Goal: Complete application form: Complete application form

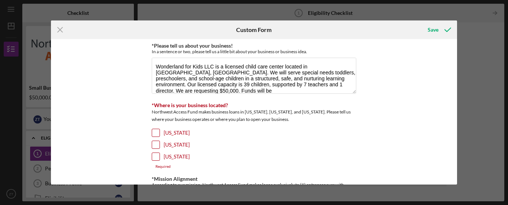
click at [157, 142] on input "[US_STATE]" at bounding box center [155, 144] width 7 height 7
checkbox input "true"
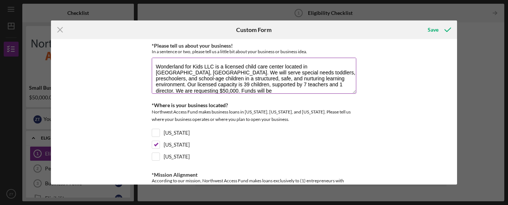
click at [212, 84] on textarea "Wonderland for Kids LLC is a licensed child care center located in [GEOGRAPHIC_…" at bounding box center [254, 76] width 205 height 36
click at [210, 83] on textarea "Wonderland for Kids LLC is a licensed child care center located in [GEOGRAPHIC_…" at bounding box center [254, 76] width 205 height 36
click at [245, 86] on textarea "Wonderland for Kids LLC is a licensed child care center located in [GEOGRAPHIC_…" at bounding box center [254, 76] width 205 height 36
click at [238, 84] on textarea "Wonderland for Kids LLC is a licensed child care center located in [GEOGRAPHIC_…" at bounding box center [254, 76] width 205 height 36
click at [233, 84] on textarea "Wonderland for Kids LLC is a licensed child care center located in [GEOGRAPHIC_…" at bounding box center [254, 76] width 205 height 36
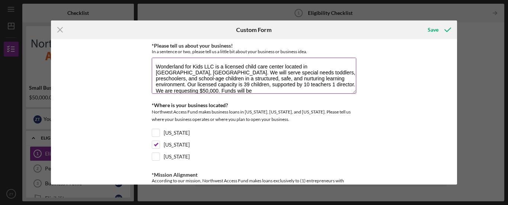
click at [235, 84] on textarea "Wonderland for Kids LLC is a licensed child care center located in [GEOGRAPHIC_…" at bounding box center [254, 76] width 205 height 36
click at [228, 86] on textarea "Wonderland for Kids LLC is a licensed child care center located in [GEOGRAPHIC_…" at bounding box center [254, 76] width 205 height 36
click at [258, 85] on textarea "Wonderland for Kids LLC is a licensed child care center located in [GEOGRAPHIC_…" at bounding box center [254, 76] width 205 height 36
click at [259, 84] on textarea "Wonderland for Kids LLC is a licensed child care center located in [GEOGRAPHIC_…" at bounding box center [254, 76] width 205 height 36
click at [217, 91] on textarea "Wonderland for Kids LLC is a licensed child care center located in [GEOGRAPHIC_…" at bounding box center [254, 76] width 205 height 36
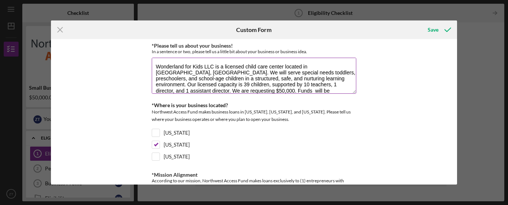
scroll to position [0, 0]
click at [247, 91] on textarea "Wonderland for Kids LLC is a licensed child care center located in [GEOGRAPHIC_…" at bounding box center [254, 76] width 205 height 36
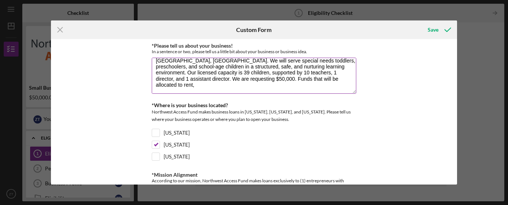
click at [152, 87] on textarea "Wonderland for Kids LLC is a licensed child care center located in [GEOGRAPHIC_…" at bounding box center [254, 76] width 205 height 36
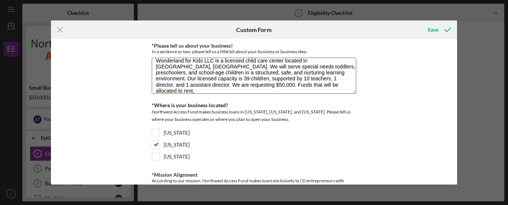
click at [269, 84] on textarea "Wonderland for Kids LLC is a licensed child care center located in [GEOGRAPHIC_…" at bounding box center [254, 76] width 205 height 36
click at [272, 85] on textarea "Wonderland for Kids LLC is a licensed child care center located in [GEOGRAPHIC_…" at bounding box center [254, 76] width 205 height 36
click at [270, 84] on textarea "Wonderland for Kids LLC is a licensed child care center located in [GEOGRAPHIC_…" at bounding box center [254, 76] width 205 height 36
click at [283, 86] on textarea "Wonderland for Kids LLC is a licensed child care center located in [GEOGRAPHIC_…" at bounding box center [254, 76] width 205 height 36
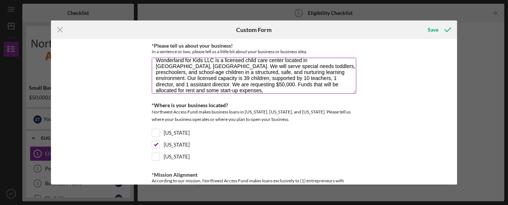
click at [194, 90] on textarea "Wonderland for Kids LLC is a licensed child care center located in [GEOGRAPHIC_…" at bounding box center [254, 76] width 205 height 36
type textarea "Wonderland for Kids LLC is a licensed child care center located in [GEOGRAPHIC_…"
click at [457, 180] on div "*Please tell us about your business! In a sentence or two, please tell us a lit…" at bounding box center [254, 111] width 406 height 145
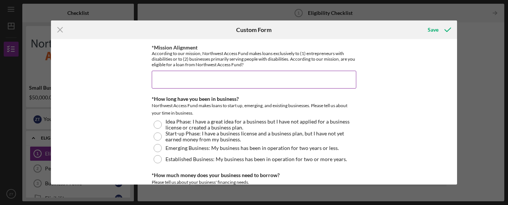
click at [261, 82] on input "*Mission Alignment" at bounding box center [254, 80] width 205 height 18
type input "y"
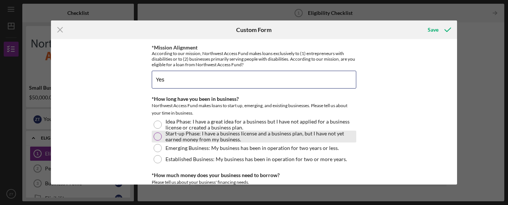
type input "Yes"
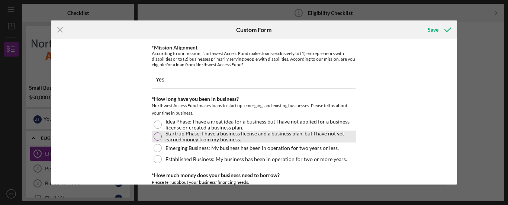
click at [200, 139] on label "Start-up Phase: I have a business license and a business plan, but I have not y…" at bounding box center [259, 137] width 189 height 12
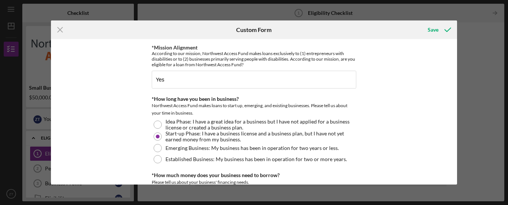
click at [454, 126] on div "*Please tell us about your business! In a sentence or two, please tell us a lit…" at bounding box center [254, 111] width 406 height 145
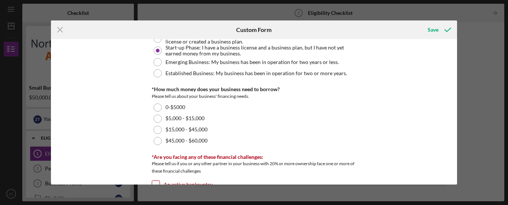
scroll to position [254, 0]
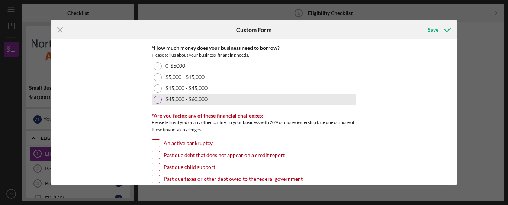
click at [160, 98] on div at bounding box center [158, 100] width 8 height 8
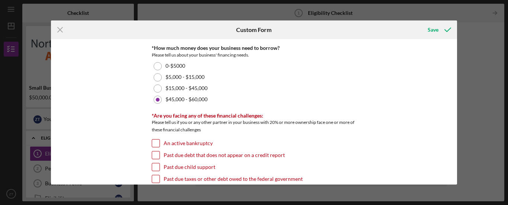
click at [454, 164] on div "*Please tell us about your business! In a sentence or two, please tell us a lit…" at bounding box center [254, 111] width 406 height 145
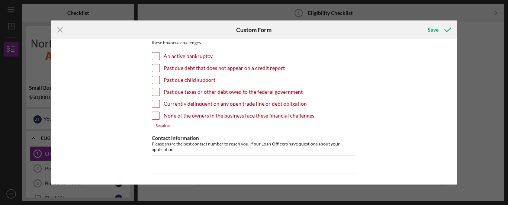
click at [158, 116] on input "None of the owners in the business face these financial challenges" at bounding box center [155, 115] width 7 height 7
checkbox input "true"
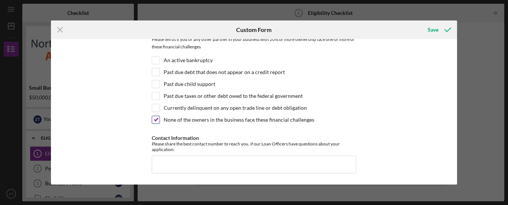
scroll to position [337, 0]
click at [201, 163] on input "Contact Information" at bounding box center [254, 164] width 205 height 18
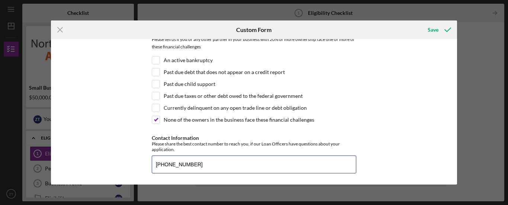
type input "[PHONE_NUMBER]"
click at [454, 180] on div "*Please tell us about your business! In a sentence or two, please tell us a lit…" at bounding box center [254, 111] width 406 height 145
click at [454, 114] on div "*Please tell us about your business! In a sentence or two, please tell us a lit…" at bounding box center [254, 111] width 406 height 145
click at [447, 31] on icon "submit" at bounding box center [447, 29] width 19 height 19
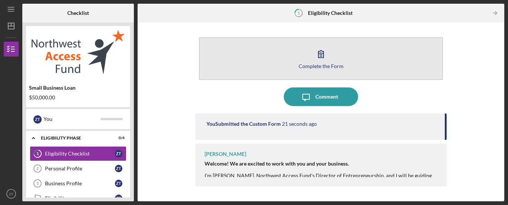
click at [335, 70] on button "Complete the Form Form" at bounding box center [321, 58] width 244 height 43
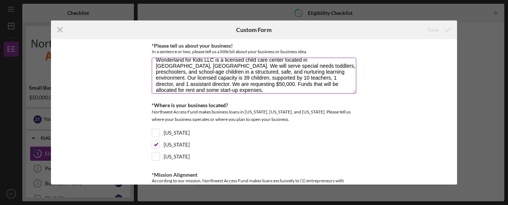
scroll to position [12, 0]
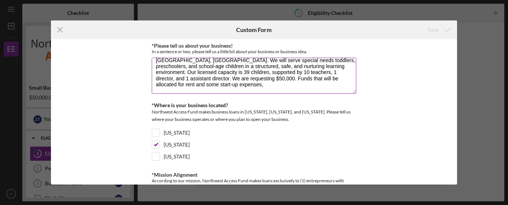
drag, startPoint x: 155, startPoint y: 65, endPoint x: 347, endPoint y: 93, distance: 193.8
click at [347, 93] on textarea "Wonderland for Kids LLC is a licensed child care center located in [GEOGRAPHIC_…" at bounding box center [254, 76] width 205 height 36
click at [431, 118] on div "*Please tell us about your business! In a sentence or two, please tell us a lit…" at bounding box center [254, 111] width 406 height 145
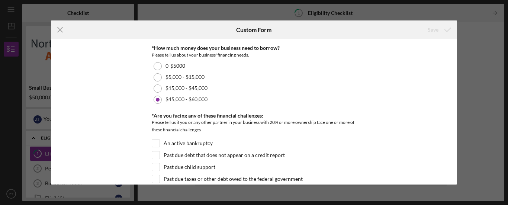
scroll to position [337, 0]
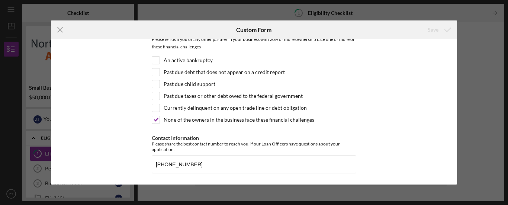
click at [452, 178] on div "*Please tell us about your business! In a sentence or two, please tell us a lit…" at bounding box center [254, 111] width 406 height 145
click at [470, 154] on div "Icon/Menu Close Custom Form Save *Please tell us about your business! In a sent…" at bounding box center [254, 102] width 508 height 205
click at [475, 135] on div "Icon/Menu Close Custom Form Save *Please tell us about your business! In a sent…" at bounding box center [254, 102] width 508 height 205
click at [504, 151] on div "Icon/Menu Close Custom Form Save *Please tell us about your business! In a sent…" at bounding box center [254, 102] width 508 height 205
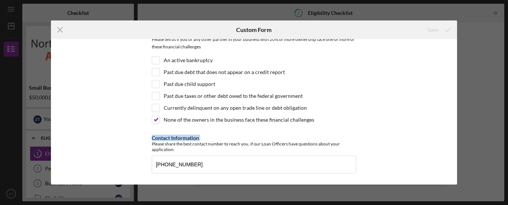
click at [504, 151] on div "Icon/Menu Close Custom Form Save *Please tell us about your business! In a sent…" at bounding box center [254, 102] width 508 height 205
click at [59, 30] on icon "Icon/Menu Close" at bounding box center [60, 29] width 19 height 19
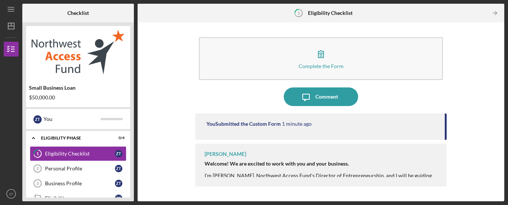
click at [444, 140] on div "You Submitted the Custom Form 1 minute ago" at bounding box center [320, 126] width 251 height 26
click at [493, 14] on icon "Icon/Table Pagination Arrow" at bounding box center [495, 13] width 17 height 17
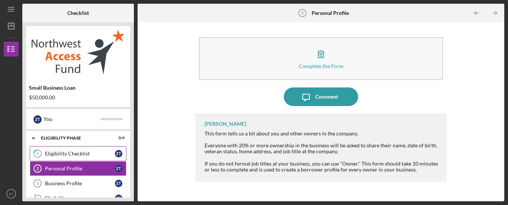
click at [83, 153] on div "Eligibility Checklist" at bounding box center [80, 154] width 70 height 6
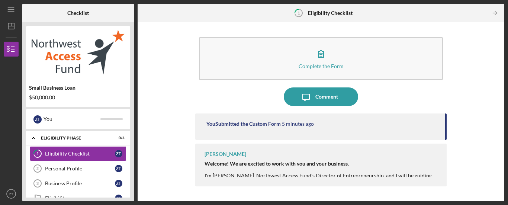
click at [443, 161] on div "[PERSON_NAME] Welcome! We are excited to work with you and your business. I'm […" at bounding box center [320, 165] width 251 height 43
click at [463, 104] on div "Complete the Form Form Icon/Message Comment You Submitted the Custom Form 5 min…" at bounding box center [320, 111] width 359 height 171
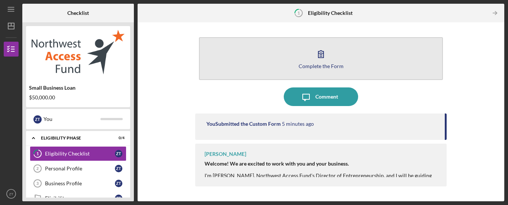
click at [329, 69] on button "Complete the Form Form" at bounding box center [321, 58] width 244 height 43
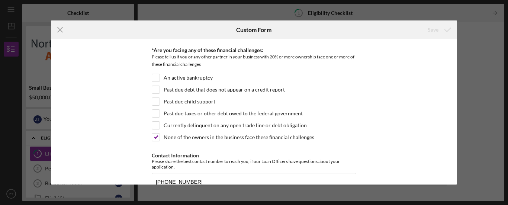
scroll to position [337, 0]
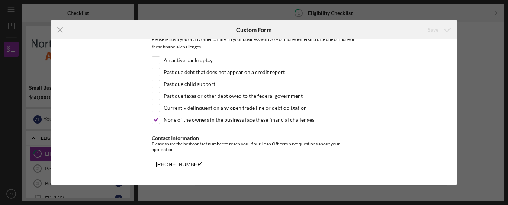
click at [454, 180] on div "*Please tell us about your business! In a sentence or two, please tell us a lit…" at bounding box center [254, 111] width 406 height 145
click at [61, 28] on line at bounding box center [60, 30] width 5 height 5
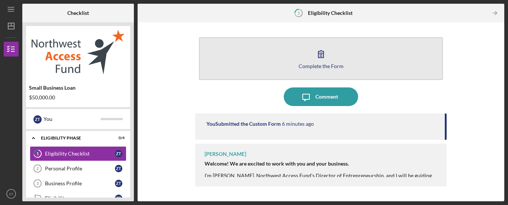
click at [319, 61] on icon "button" at bounding box center [321, 54] width 19 height 19
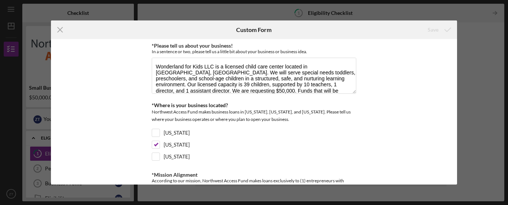
click at [454, 88] on div "*Please tell us about your business! In a sentence or two, please tell us a lit…" at bounding box center [254, 111] width 406 height 145
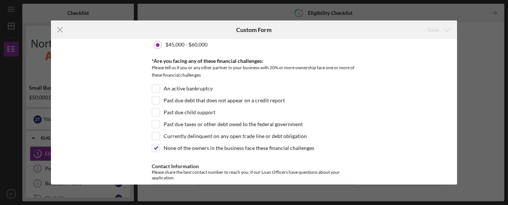
scroll to position [337, 0]
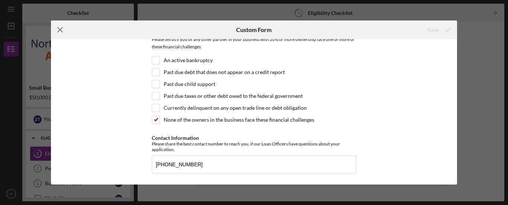
click at [59, 31] on icon "Icon/Menu Close" at bounding box center [60, 29] width 19 height 19
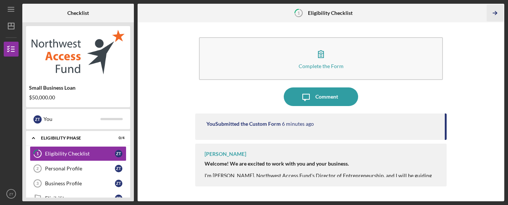
click at [495, 12] on icon "Icon/Table Pagination Arrow" at bounding box center [495, 13] width 17 height 17
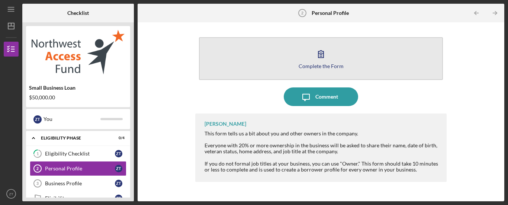
click at [376, 65] on button "Complete the Form Form" at bounding box center [321, 58] width 244 height 43
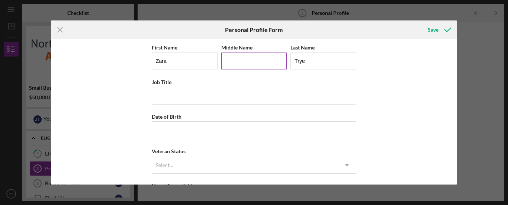
click at [244, 62] on input "Middle Name" at bounding box center [254, 61] width 66 height 18
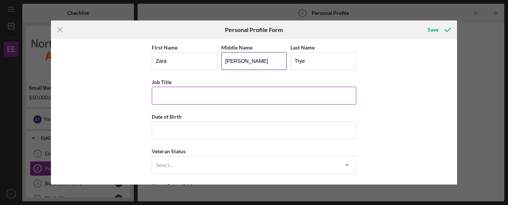
type input "[PERSON_NAME]"
drag, startPoint x: 232, startPoint y: 84, endPoint x: 230, endPoint y: 98, distance: 13.8
click at [230, 98] on div "Job Title" at bounding box center [254, 90] width 205 height 27
click at [230, 98] on input "Job Title" at bounding box center [254, 96] width 205 height 18
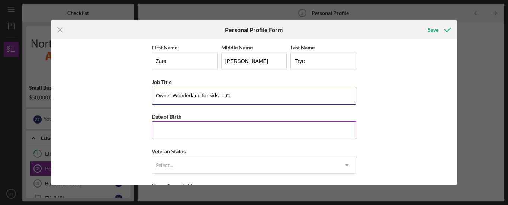
type input "Owner Wonderland for kids LLC"
click at [214, 135] on input "Date of Birth" at bounding box center [254, 130] width 205 height 18
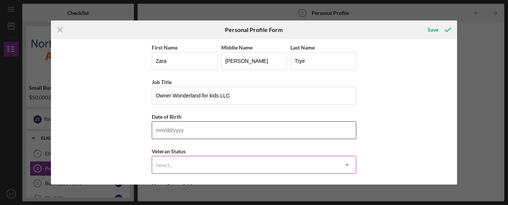
type input "[DATE]"
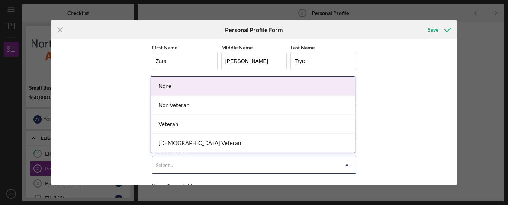
click at [318, 171] on div "Select..." at bounding box center [245, 165] width 186 height 17
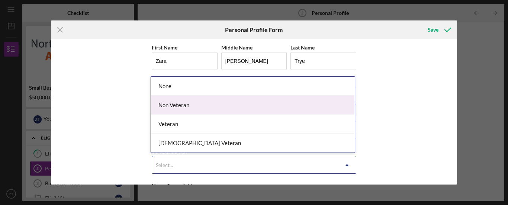
click at [273, 102] on div "Non Veteran" at bounding box center [253, 105] width 204 height 19
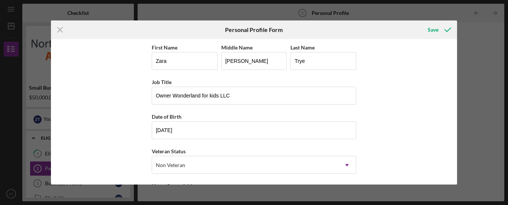
scroll to position [127, 0]
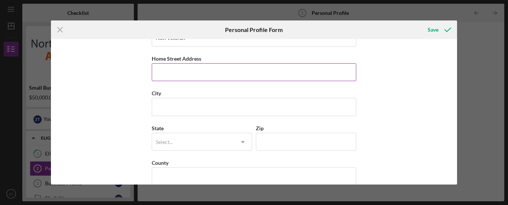
click at [317, 74] on input "Home Street Address" at bounding box center [254, 72] width 205 height 18
click at [287, 72] on input "[STREET_ADDRESS]" at bounding box center [254, 72] width 205 height 18
click at [244, 71] on input "[STREET_ADDRESS]" at bounding box center [254, 72] width 205 height 18
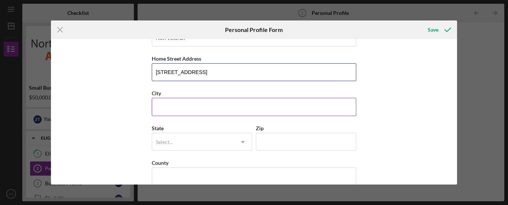
type input "[STREET_ADDRESS]"
click at [216, 104] on input "City" at bounding box center [254, 107] width 205 height 18
type input "p"
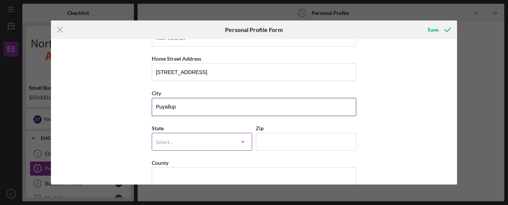
type input "Puyallup"
click at [183, 141] on div "Select..." at bounding box center [193, 141] width 82 height 17
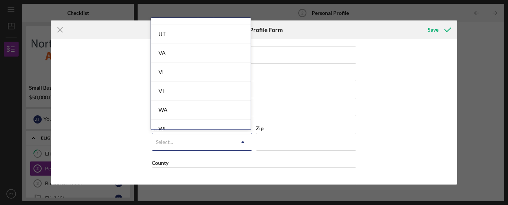
scroll to position [1264, 0]
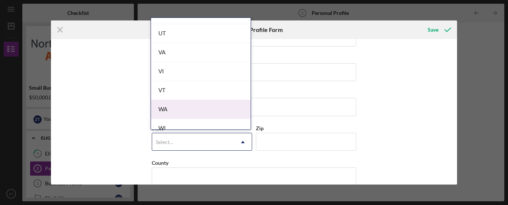
click at [189, 107] on div "WA" at bounding box center [201, 109] width 100 height 19
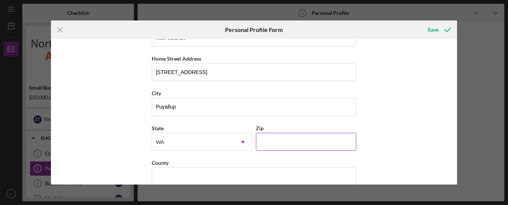
click at [271, 142] on input "Zip" at bounding box center [306, 142] width 100 height 18
type input "9####"
type input "98374"
click at [454, 180] on div "First Name Zara Middle Name Adama Last Name Trye Job Title Owner Wonderland for…" at bounding box center [254, 111] width 406 height 145
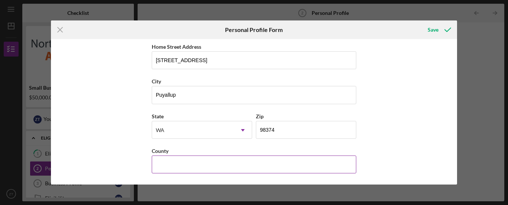
click at [311, 163] on input "County" at bounding box center [254, 164] width 205 height 18
click at [251, 161] on input "County" at bounding box center [254, 164] width 205 height 18
type input "p"
type input "Pierce"
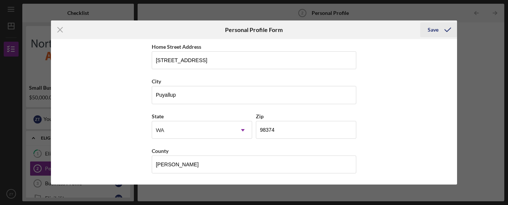
click at [435, 33] on div "Save" at bounding box center [433, 29] width 11 height 15
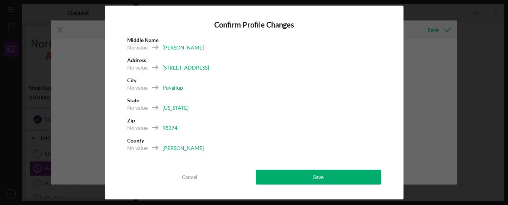
click at [379, 156] on div "Confirm Profile Changes Middle Name No value Adama Address No value 11731 173RD…" at bounding box center [254, 103] width 299 height 194
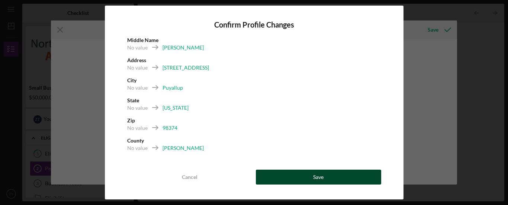
click at [320, 177] on div "Save" at bounding box center [318, 177] width 10 height 15
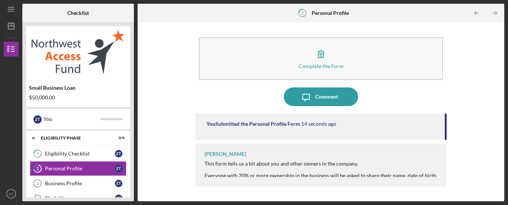
click at [435, 175] on div "Everyone with 20% or more ownership in the business will be asked to share thei…" at bounding box center [322, 179] width 235 height 12
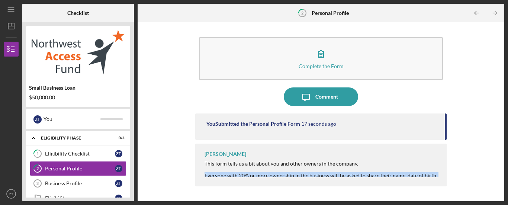
click at [435, 175] on div "Everyone with 20% or more ownership in the business will be asked to share thei…" at bounding box center [322, 179] width 235 height 12
click at [448, 175] on div "Complete the Form Form Icon/Message Comment You Submitted the Personal Profile …" at bounding box center [320, 111] width 359 height 171
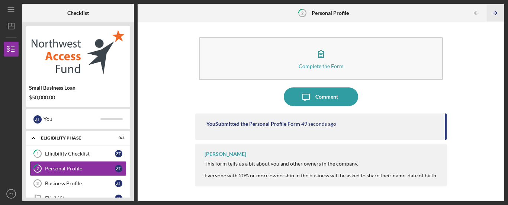
click at [495, 16] on icon "Icon/Table Pagination Arrow" at bounding box center [495, 13] width 17 height 17
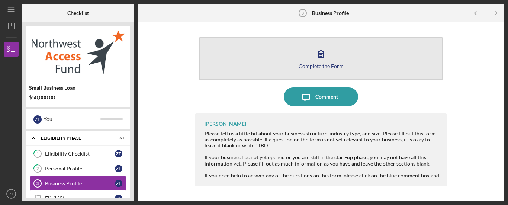
click at [316, 47] on icon "button" at bounding box center [321, 54] width 19 height 19
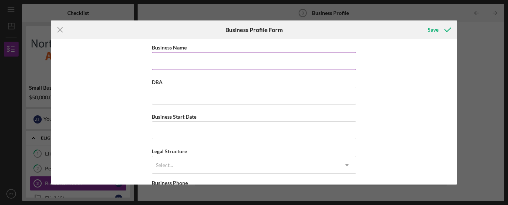
click at [289, 64] on input "Business Name" at bounding box center [254, 61] width 205 height 18
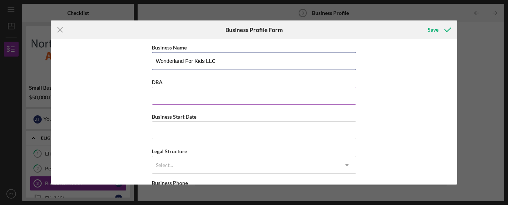
type input "Wonderland For Kids LLC"
click at [251, 98] on input "DBA" at bounding box center [254, 96] width 205 height 18
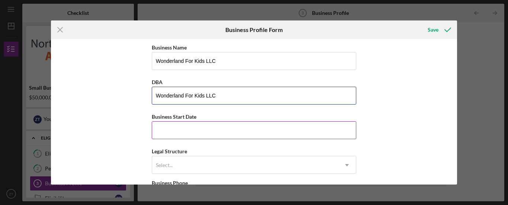
type input "Wonderland For Kids LLC"
click at [222, 137] on input "Business Start Date" at bounding box center [254, 130] width 205 height 18
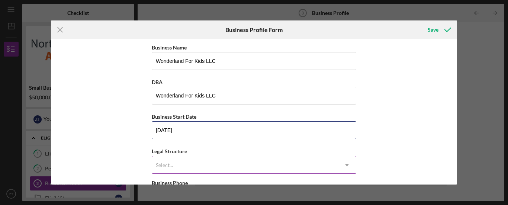
type input "08/23/2023"
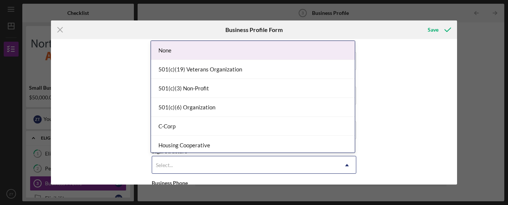
click at [344, 166] on icon "Icon/Dropdown Arrow" at bounding box center [347, 165] width 18 height 18
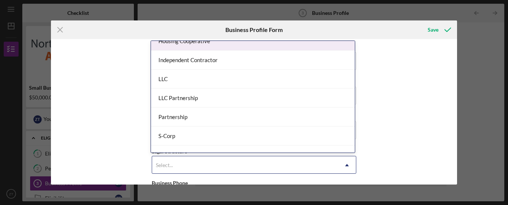
scroll to position [119, 0]
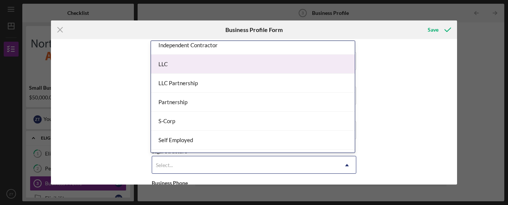
click at [238, 71] on div "LLC" at bounding box center [253, 64] width 204 height 19
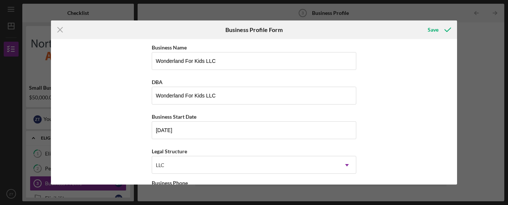
click at [454, 110] on div "Business Name Wonderland For Kids LLC DBA Wonderland For Kids LLC Business Star…" at bounding box center [254, 111] width 406 height 145
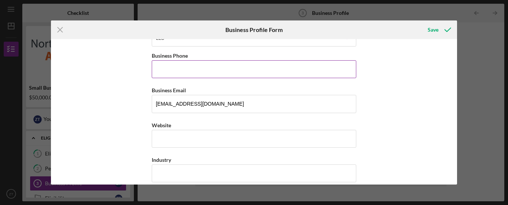
click at [289, 73] on input "Business Phone" at bounding box center [254, 69] width 205 height 18
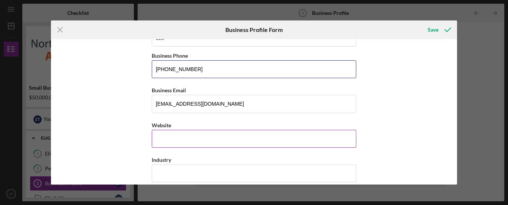
type input "[PHONE_NUMBER]"
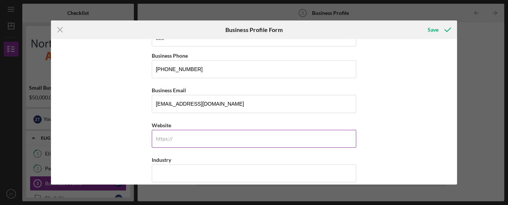
click at [227, 131] on input "Website" at bounding box center [254, 139] width 205 height 18
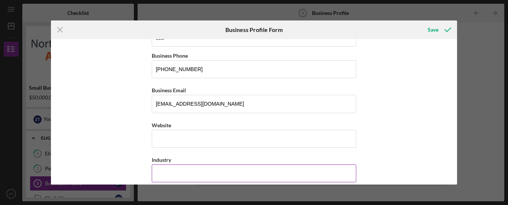
click at [267, 174] on input "Industry" at bounding box center [254, 173] width 205 height 18
drag, startPoint x: 185, startPoint y: 176, endPoint x: 203, endPoint y: 174, distance: 17.9
click at [203, 174] on input "Child Care Seriveces" at bounding box center [254, 173] width 205 height 18
click at [184, 169] on input "Child Care Seriveces" at bounding box center [254, 173] width 205 height 18
drag, startPoint x: 180, startPoint y: 173, endPoint x: 204, endPoint y: 173, distance: 23.8
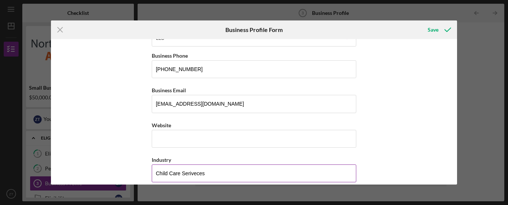
click at [204, 173] on input "Child Care Seriveces" at bounding box center [254, 173] width 205 height 18
click at [205, 174] on input "Child Care Seriveces" at bounding box center [254, 173] width 205 height 18
click at [199, 173] on input "Child Care Seriveces" at bounding box center [254, 173] width 205 height 18
click at [193, 174] on input "Child Care Seriveces" at bounding box center [254, 173] width 205 height 18
click at [205, 172] on input "Child Care Seriveces" at bounding box center [254, 173] width 205 height 18
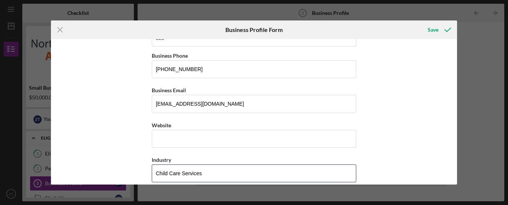
type input "Child Care Services"
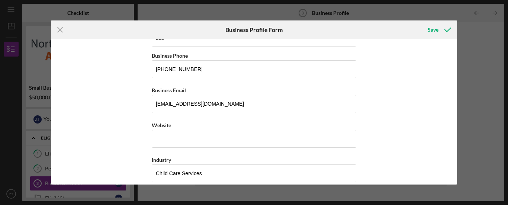
click at [454, 95] on div "Business Name Wonderland For Kids LLC DBA Wonderland For Kids LLC Business Star…" at bounding box center [254, 111] width 406 height 145
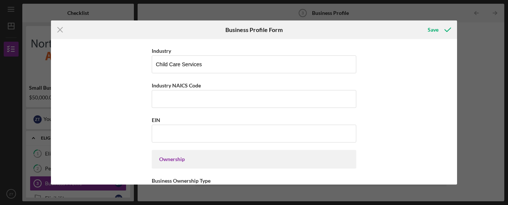
scroll to position [254, 0]
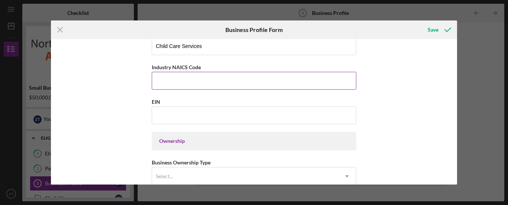
click at [279, 83] on input "Industry NAICS Code" at bounding box center [254, 81] width 205 height 18
drag, startPoint x: 170, startPoint y: 66, endPoint x: 200, endPoint y: 67, distance: 29.8
click at [200, 67] on div "Industry NAICS Code" at bounding box center [254, 66] width 205 height 9
copy label "NAICS Code"
click at [161, 86] on input "Industry NAICS Code" at bounding box center [254, 81] width 205 height 18
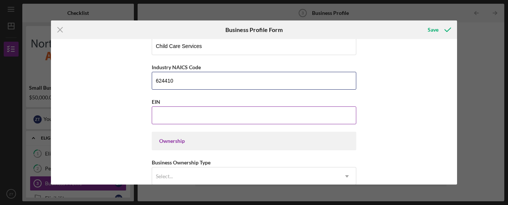
type input "624410"
click at [158, 119] on input "EIN" at bounding box center [254, 115] width 205 height 18
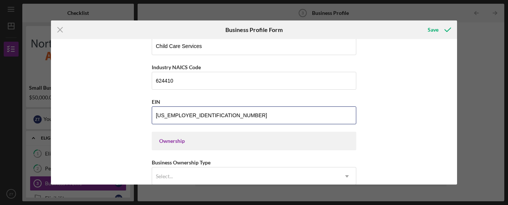
type input "93-3124413"
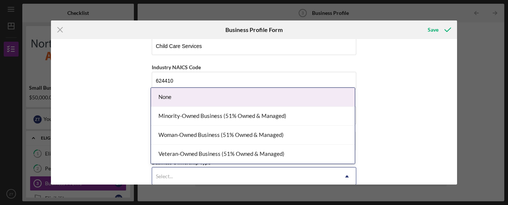
click at [335, 177] on div "Select..." at bounding box center [245, 176] width 186 height 17
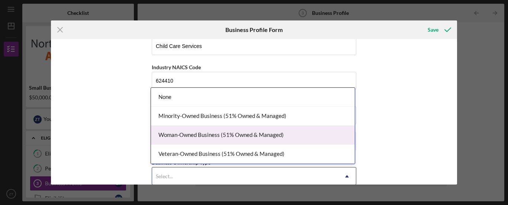
click at [175, 136] on div "Woman-Owned Business (51% Owned & Managed)" at bounding box center [253, 135] width 204 height 19
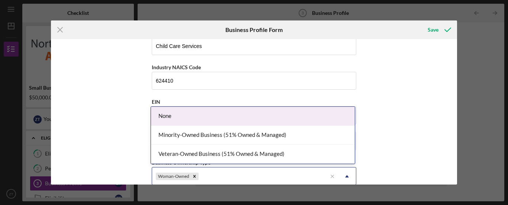
click at [228, 174] on div "Woman-Owned" at bounding box center [239, 176] width 175 height 17
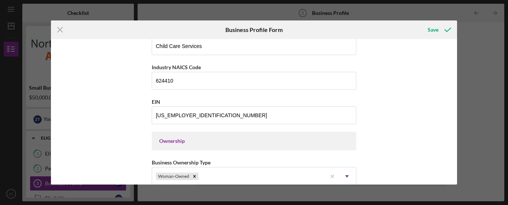
click at [367, 152] on div "Business Name Wonderland For Kids LLC DBA Wonderland For Kids LLC Business Star…" at bounding box center [254, 111] width 406 height 145
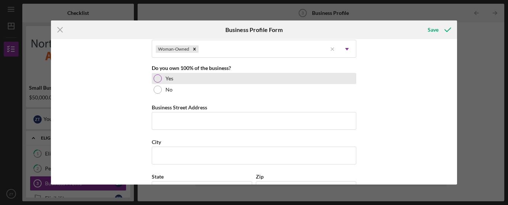
click at [177, 76] on div "Yes" at bounding box center [254, 78] width 205 height 11
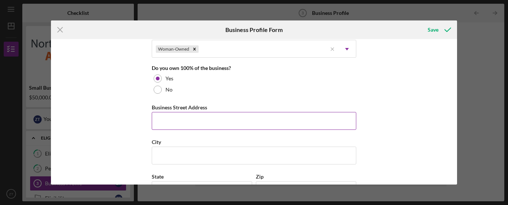
click at [168, 122] on input "Business Street Address" at bounding box center [254, 121] width 205 height 18
type input "11731 173RD St East"
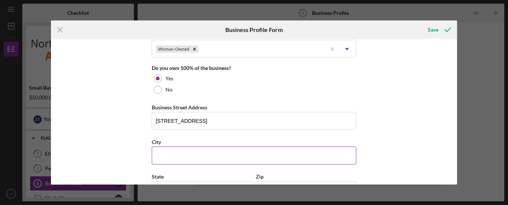
click at [203, 152] on input "City" at bounding box center [254, 156] width 205 height 18
type input "Puyallup"
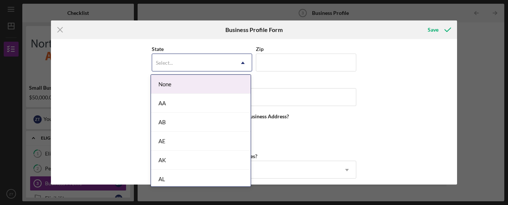
click at [241, 65] on icon "Icon/Dropdown Arrow" at bounding box center [243, 63] width 18 height 18
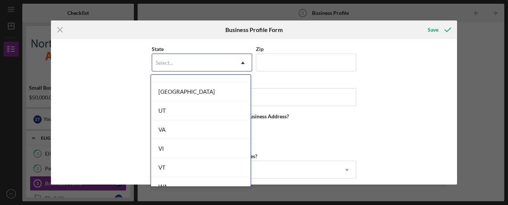
scroll to position [1259, 0]
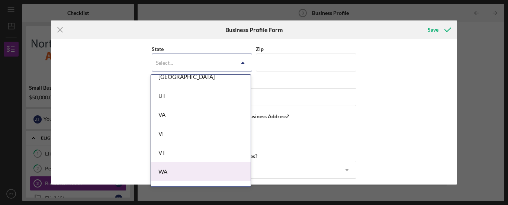
click at [221, 173] on div "WA" at bounding box center [201, 171] width 100 height 19
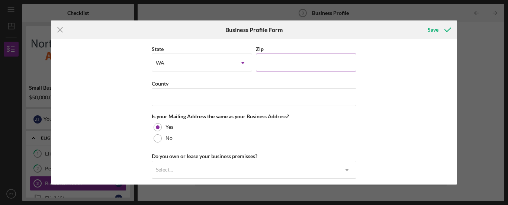
click at [284, 63] on input "Zip" at bounding box center [306, 63] width 100 height 18
type input "98374"
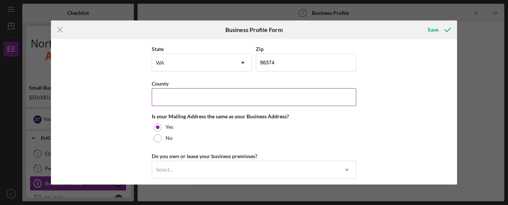
click at [293, 92] on input "County" at bounding box center [254, 97] width 205 height 18
type input "Pierce"
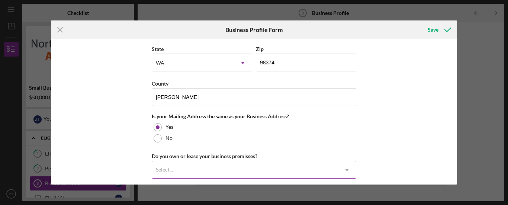
click at [199, 169] on div "Select..." at bounding box center [245, 169] width 186 height 17
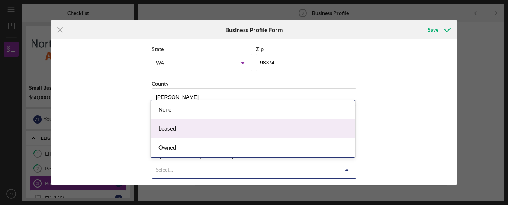
click at [193, 134] on div "Leased" at bounding box center [253, 128] width 204 height 19
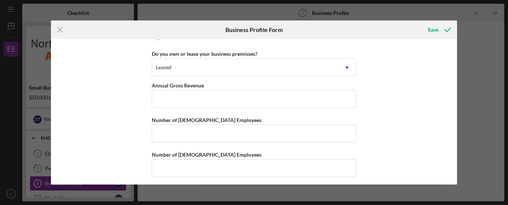
scroll to position [615, 0]
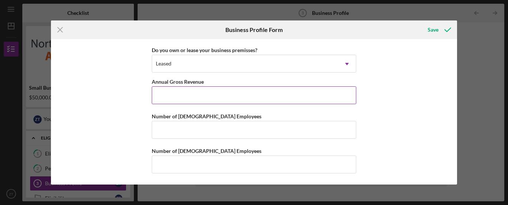
click at [280, 99] on input "Annual Gross Revenue" at bounding box center [254, 95] width 205 height 18
type input "$799,535"
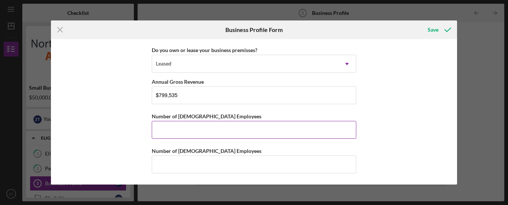
click at [226, 131] on input "Number of Full-Time Employees" at bounding box center [254, 130] width 205 height 18
type input "7"
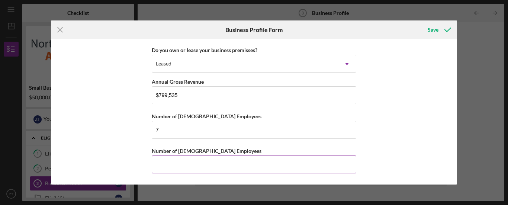
click at [223, 169] on input "Number of Part-Time Employees" at bounding box center [254, 164] width 205 height 18
type input "4"
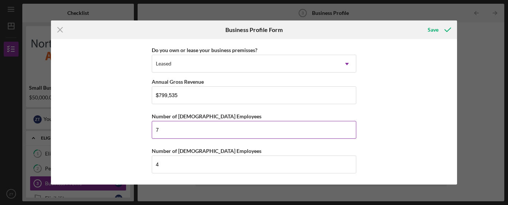
click at [166, 128] on input "7" at bounding box center [254, 130] width 205 height 18
type input "8"
click at [447, 30] on icon "submit" at bounding box center [447, 29] width 19 height 19
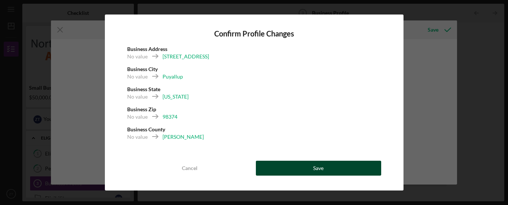
click at [320, 168] on div "Save" at bounding box center [318, 168] width 10 height 15
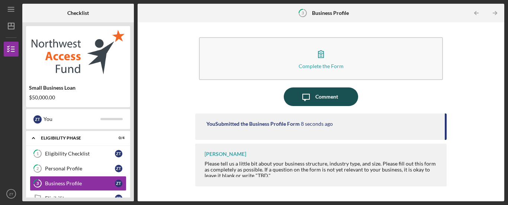
click at [332, 96] on div "Comment" at bounding box center [326, 96] width 23 height 19
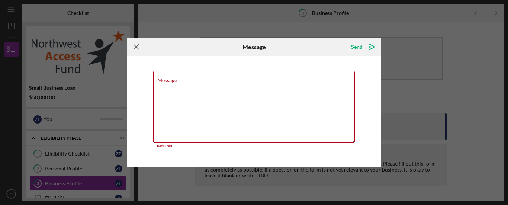
click at [135, 47] on icon "Icon/Menu Close" at bounding box center [136, 47] width 19 height 19
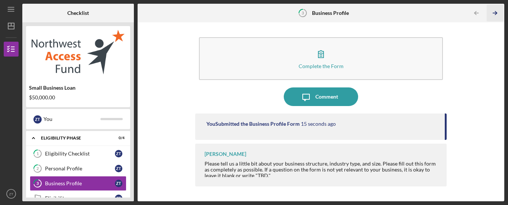
click at [492, 9] on icon "Icon/Table Pagination Arrow" at bounding box center [495, 13] width 17 height 17
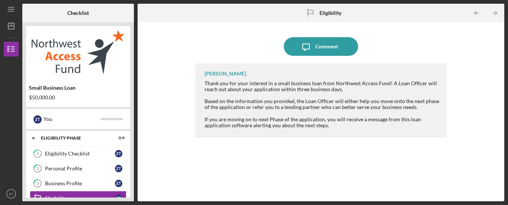
click at [132, 182] on div "Small Business Loan $50,000.00 Z T You Icon/Expander Eligibility Phase 0 / 4 1 …" at bounding box center [78, 111] width 112 height 179
click at [132, 184] on div "Small Business Loan $50,000.00 Z T You Icon/Expander Eligibility Phase 0 / 4 1 …" at bounding box center [78, 111] width 112 height 179
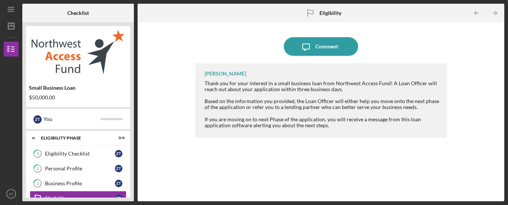
click at [132, 184] on div "Small Business Loan $50,000.00 Z T You Icon/Expander Eligibility Phase 0 / 4 1 …" at bounding box center [78, 111] width 112 height 179
click at [120, 139] on div "Eligibility Phase" at bounding box center [81, 138] width 80 height 4
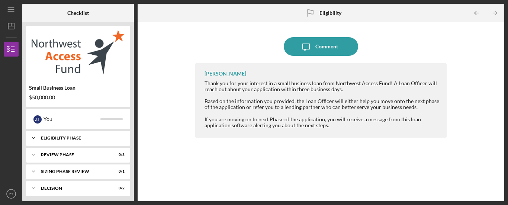
click at [120, 139] on div "Eligibility Phase" at bounding box center [81, 138] width 80 height 4
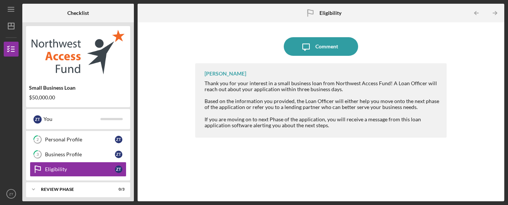
scroll to position [34, 0]
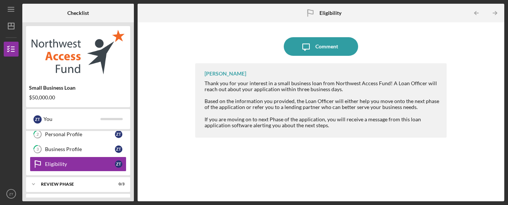
drag, startPoint x: 475, startPoint y: 1, endPoint x: 355, endPoint y: 173, distance: 210.0
click at [355, 173] on div "Erin Williamson Thank you for your interest in a small business loan from North…" at bounding box center [320, 126] width 251 height 127
click at [493, 48] on div "Icon/Message Comment Erin Williamson Thank you for your interest in a small bus…" at bounding box center [320, 111] width 359 height 171
